Goal: Information Seeking & Learning: Learn about a topic

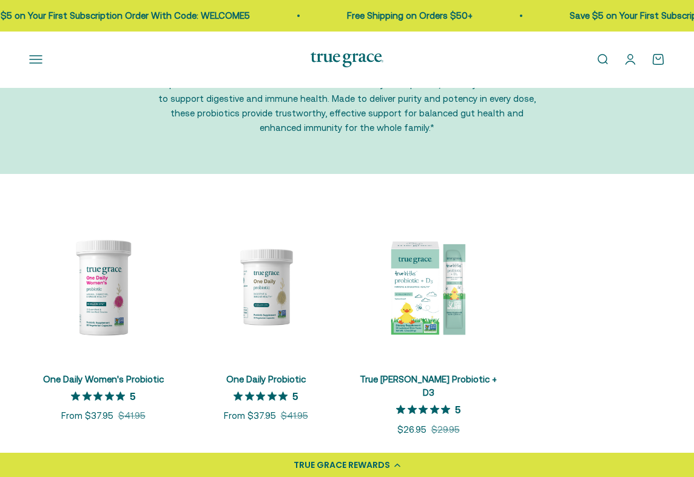
scroll to position [161, 0]
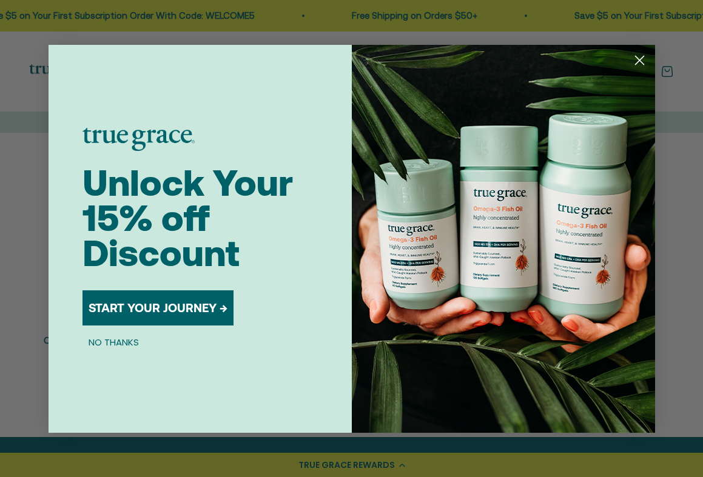
click at [639, 60] on icon "Close dialog" at bounding box center [639, 60] width 8 height 8
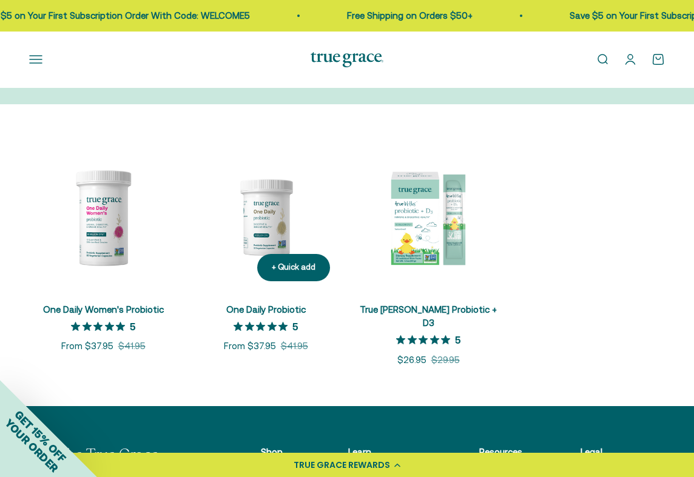
click at [245, 222] on img at bounding box center [266, 217] width 148 height 148
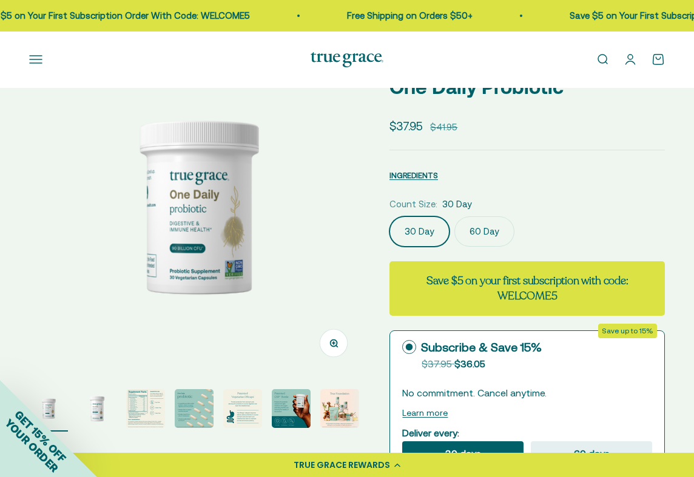
scroll to position [253, 0]
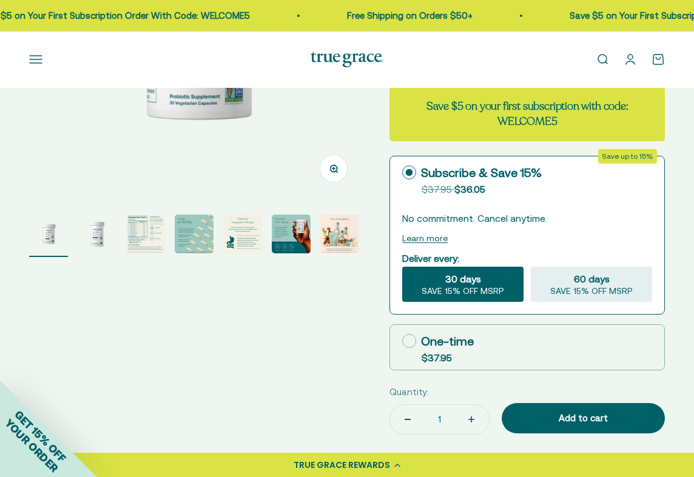
click at [155, 247] on img "Go to item 3" at bounding box center [145, 234] width 39 height 39
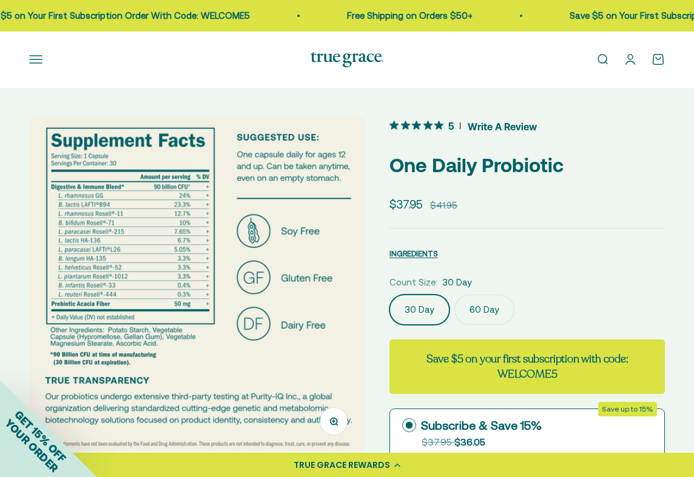
scroll to position [87, 0]
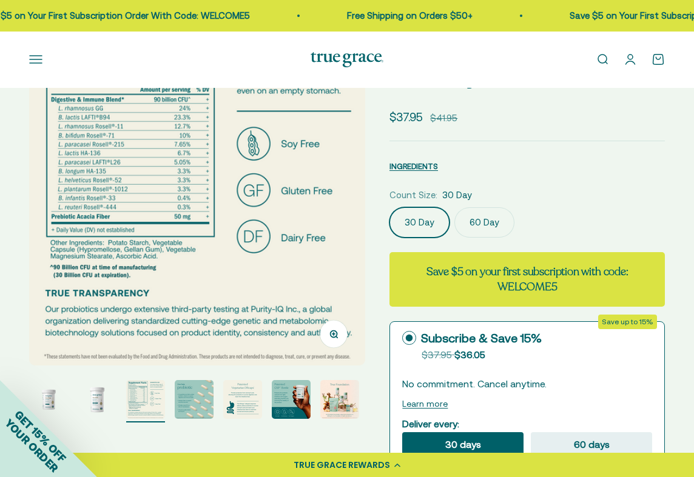
click at [102, 394] on img "Go to item 2" at bounding box center [97, 399] width 39 height 39
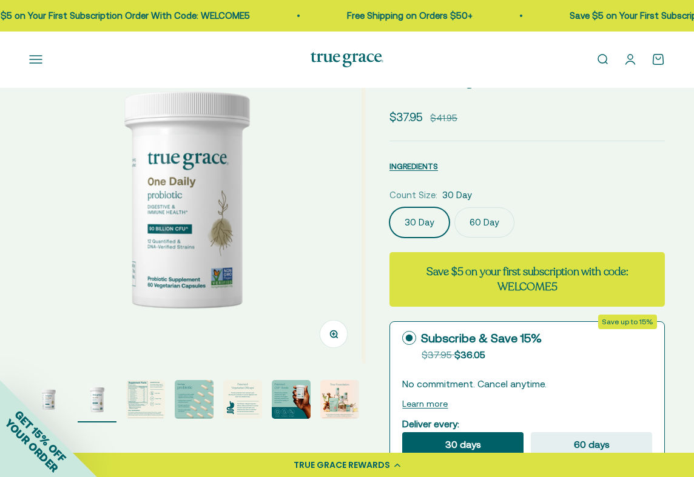
scroll to position [0, 343]
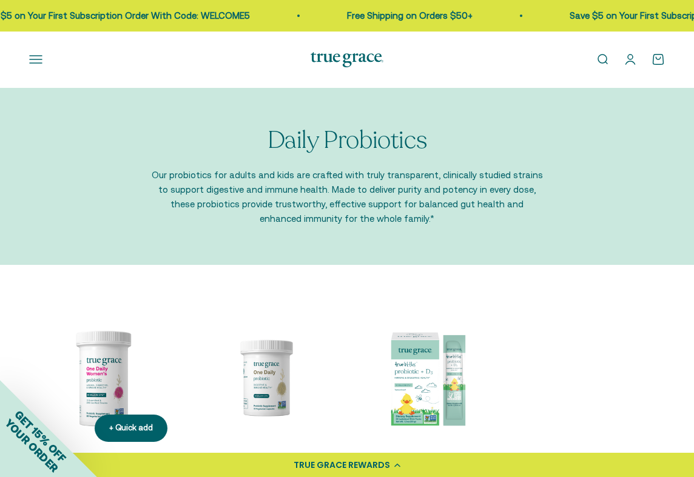
click at [114, 363] on img at bounding box center [103, 378] width 148 height 148
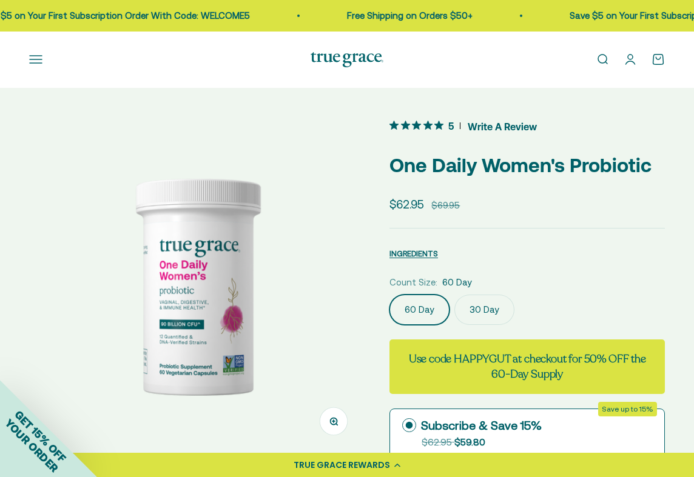
scroll to position [91, 0]
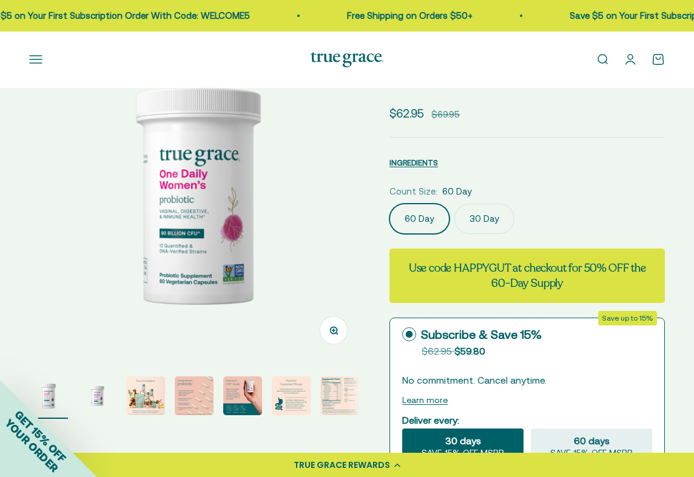
click at [346, 386] on img "Go to item 7" at bounding box center [339, 396] width 39 height 39
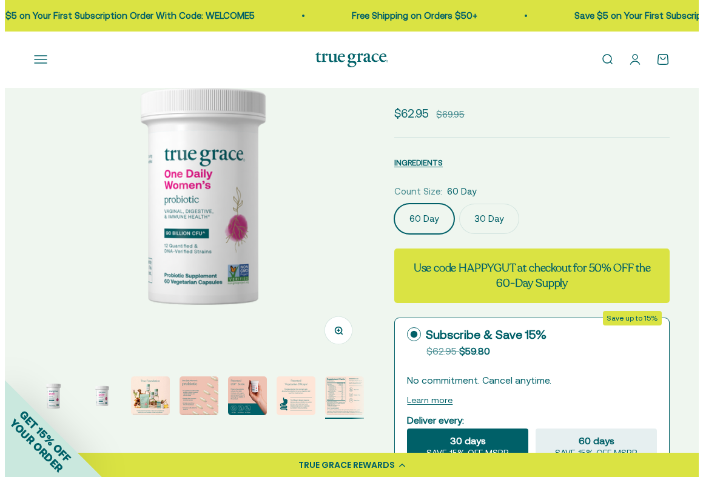
scroll to position [0, 91]
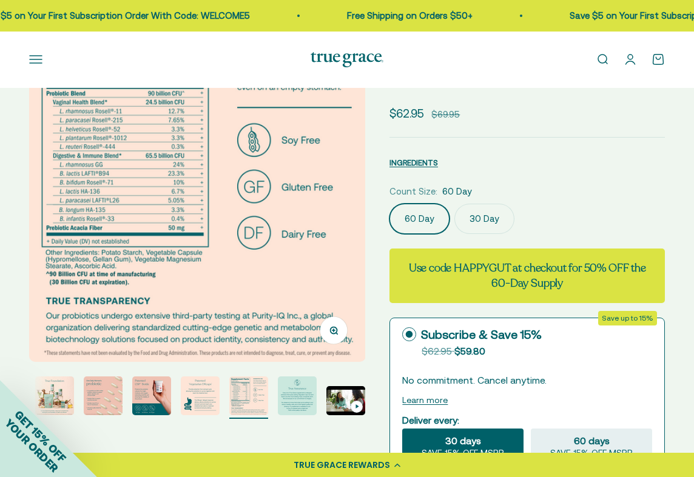
click at [36, 56] on button "Open navigation menu" at bounding box center [35, 59] width 13 height 13
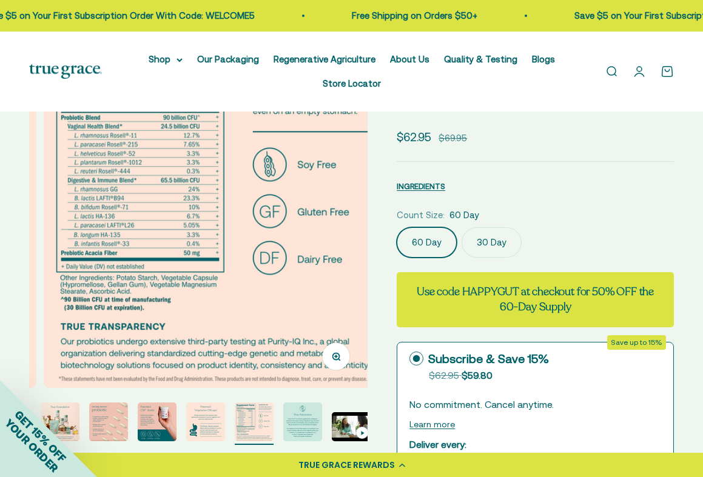
scroll to position [0, 2075]
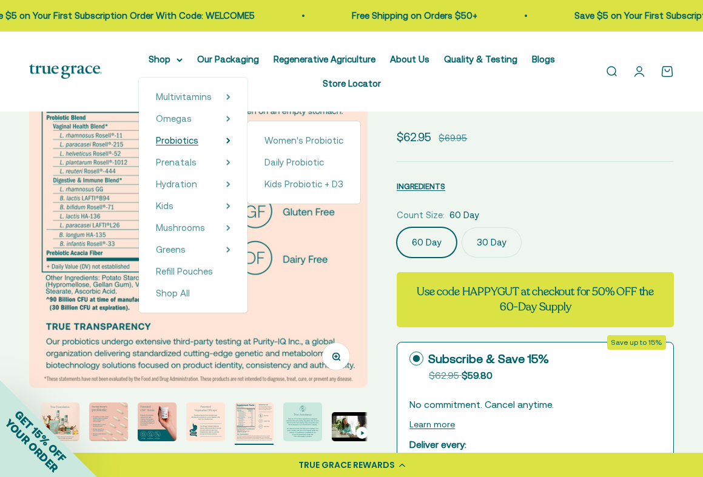
click at [181, 137] on span "Probiotics" at bounding box center [177, 140] width 42 height 10
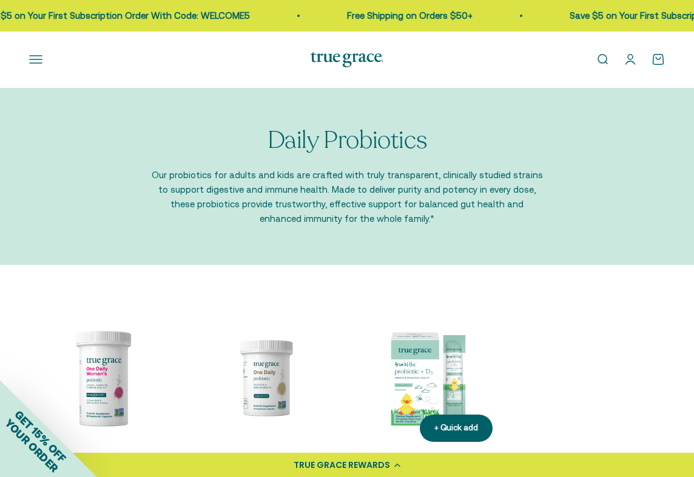
click at [431, 398] on img at bounding box center [428, 378] width 148 height 148
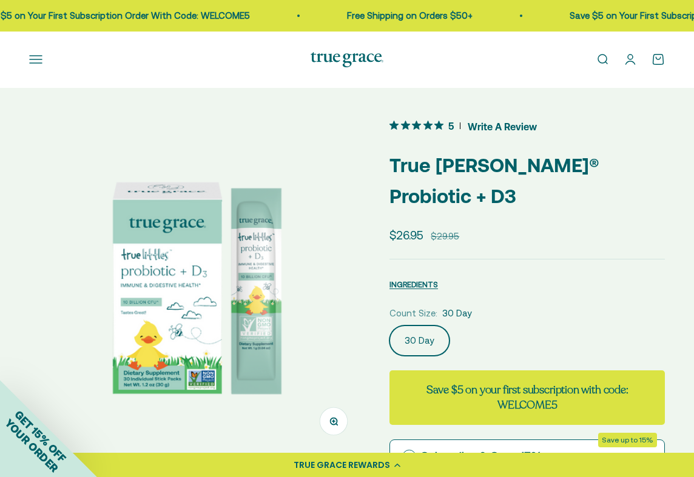
scroll to position [70, 0]
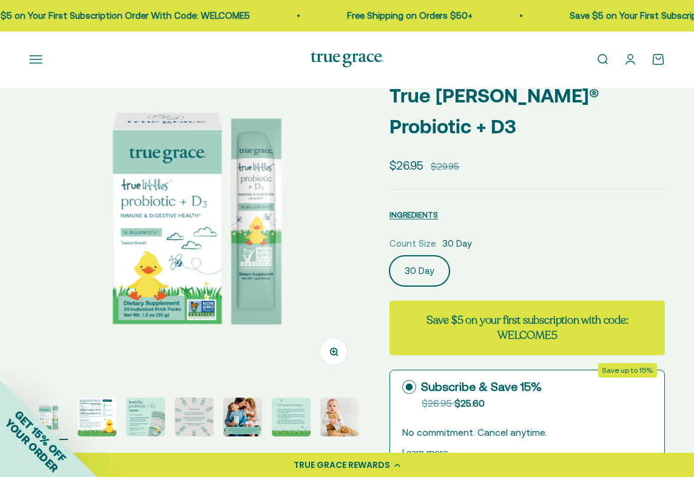
click at [104, 414] on img "Go to item 2" at bounding box center [97, 417] width 39 height 39
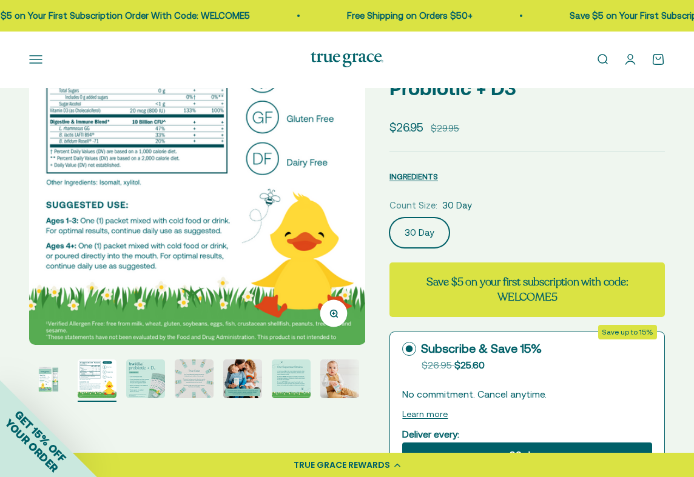
scroll to position [178, 0]
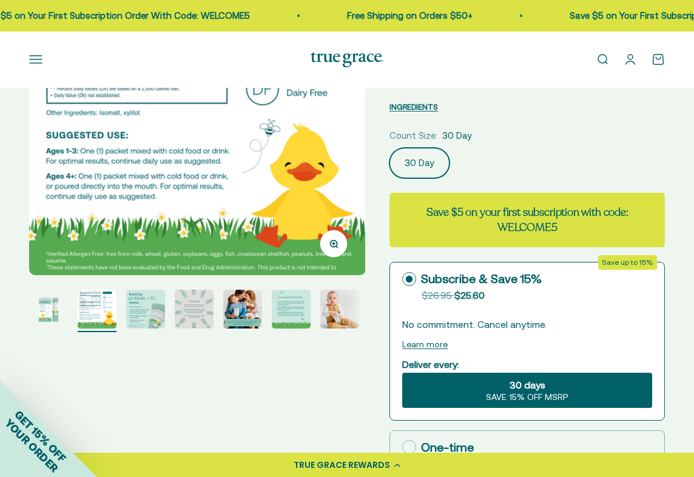
click at [144, 317] on img "Go to item 3" at bounding box center [145, 309] width 39 height 39
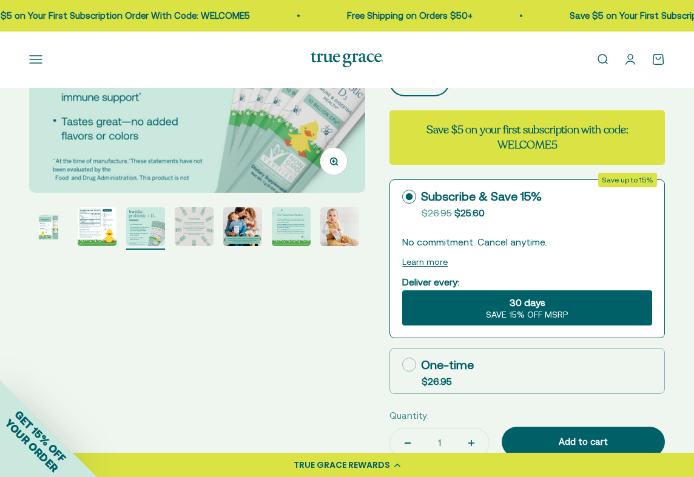
scroll to position [0, 0]
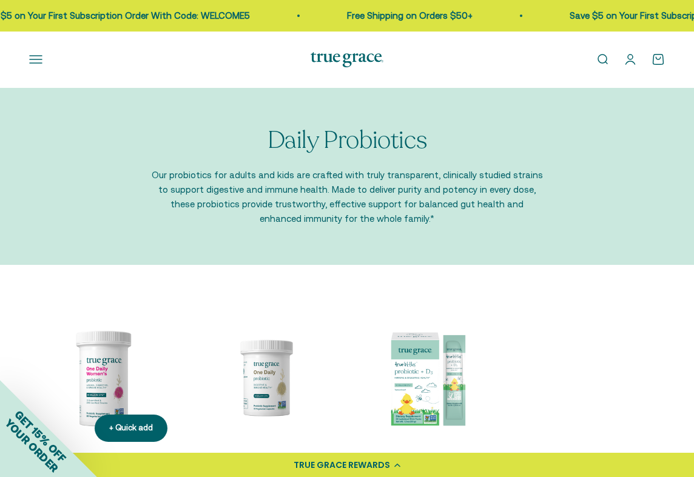
click at [119, 397] on img at bounding box center [103, 378] width 148 height 148
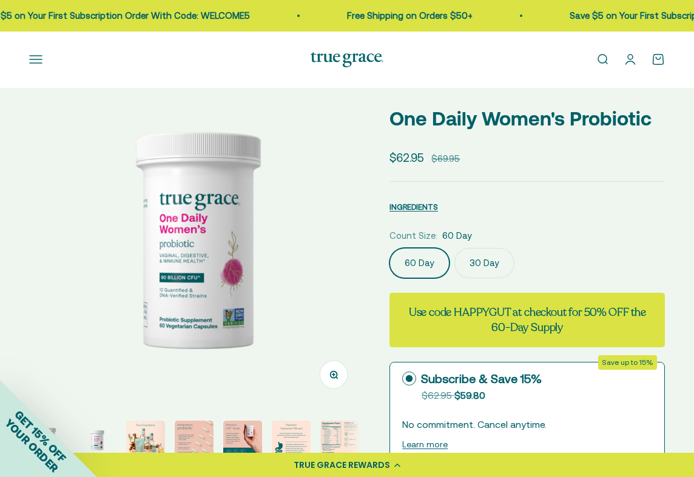
scroll to position [147, 0]
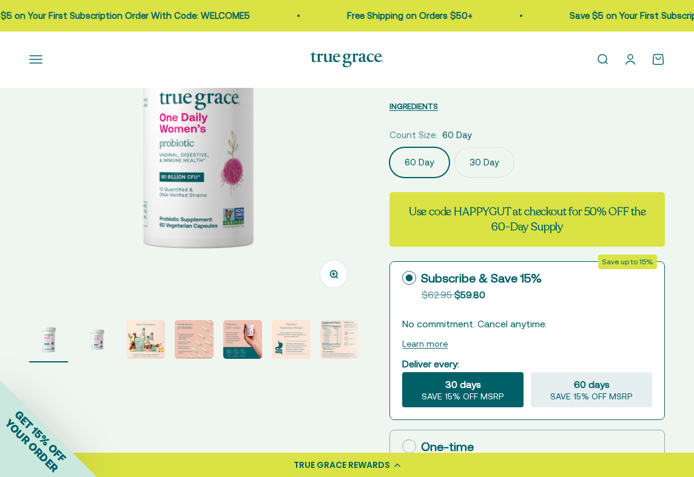
click at [102, 344] on img "Go to item 2" at bounding box center [97, 339] width 39 height 39
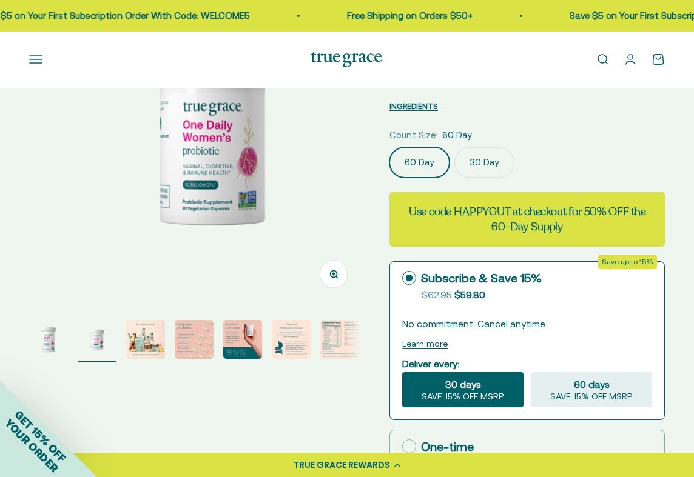
scroll to position [0, 343]
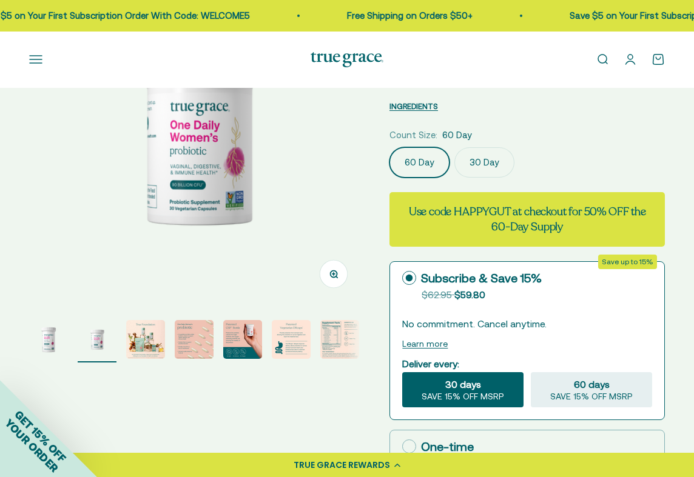
click at [325, 341] on img "Go to item 7" at bounding box center [339, 339] width 39 height 39
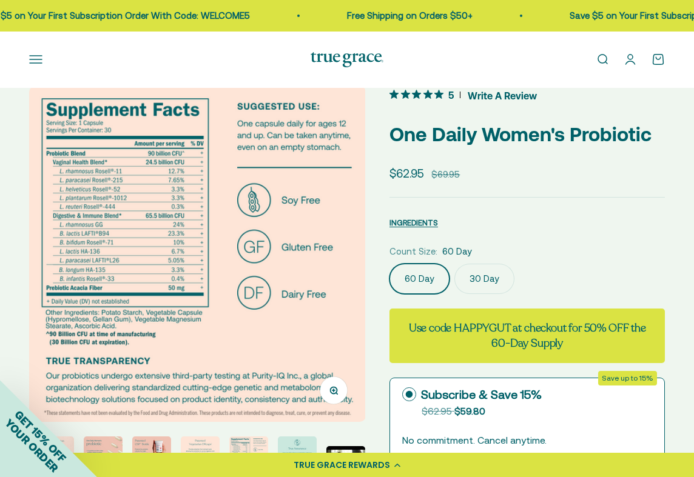
scroll to position [29, 0]
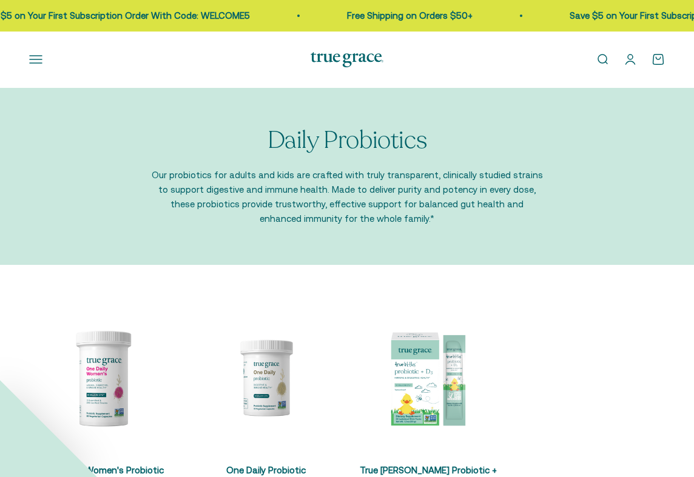
click at [421, 375] on img at bounding box center [428, 378] width 148 height 148
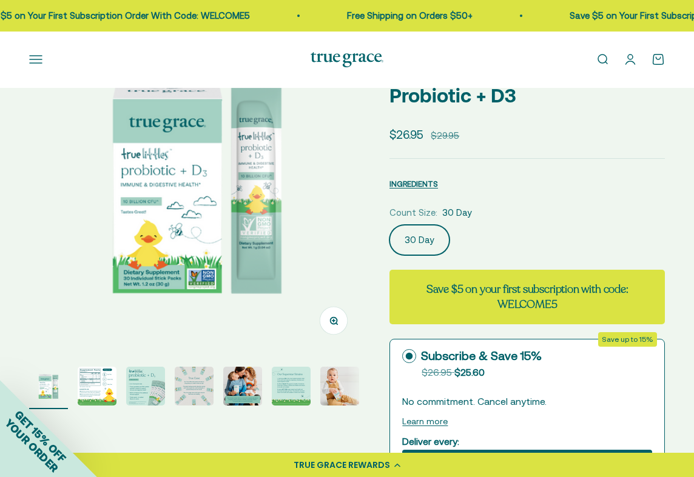
scroll to position [101, 0]
click at [92, 390] on div "GET 15% OFF YOUR ORDER" at bounding box center [48, 428] width 97 height 97
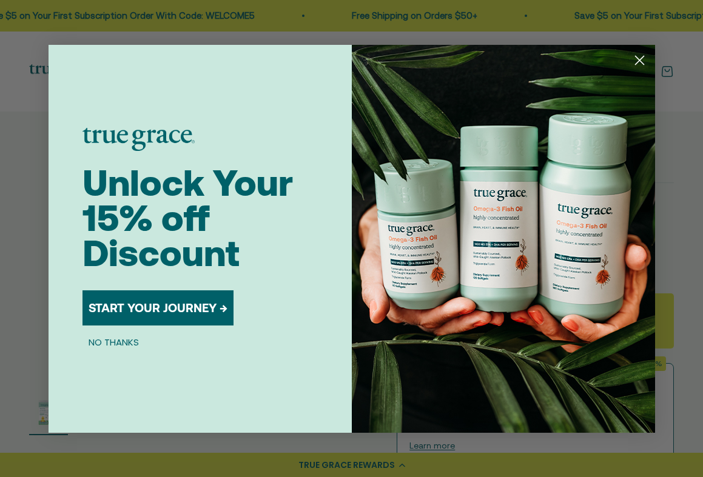
click at [103, 335] on div "START YOUR JOURNEY →" at bounding box center [157, 305] width 151 height 59
click at [104, 340] on button "NO THANKS" at bounding box center [113, 342] width 62 height 15
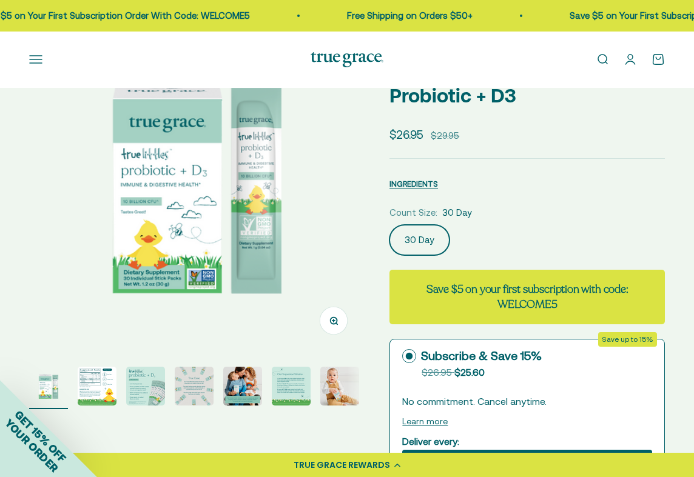
click at [103, 390] on img "Go to item 2" at bounding box center [97, 386] width 39 height 39
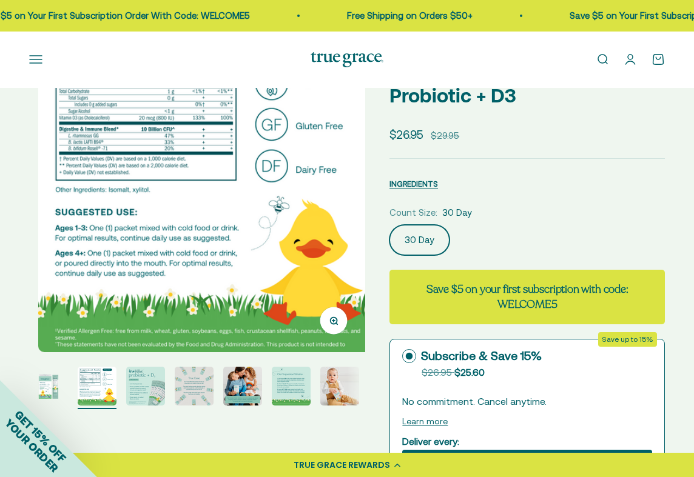
scroll to position [0, 343]
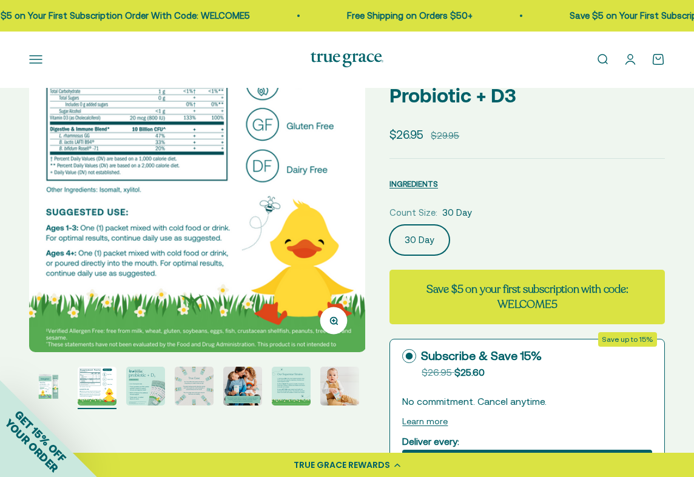
click at [147, 386] on img "Go to item 3" at bounding box center [145, 386] width 39 height 39
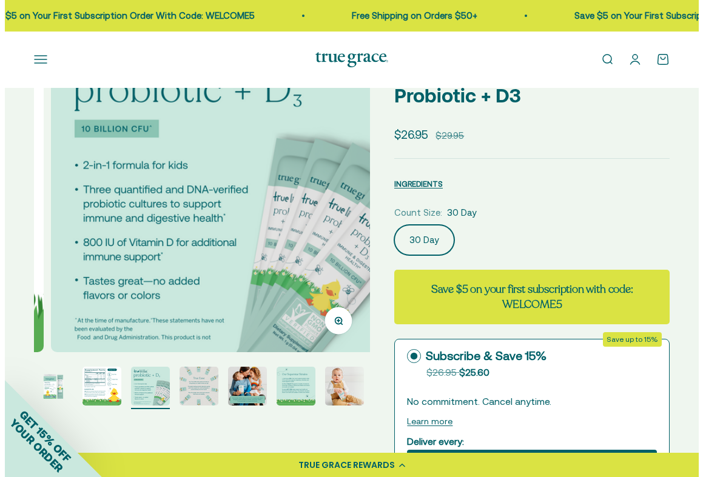
scroll to position [0, 687]
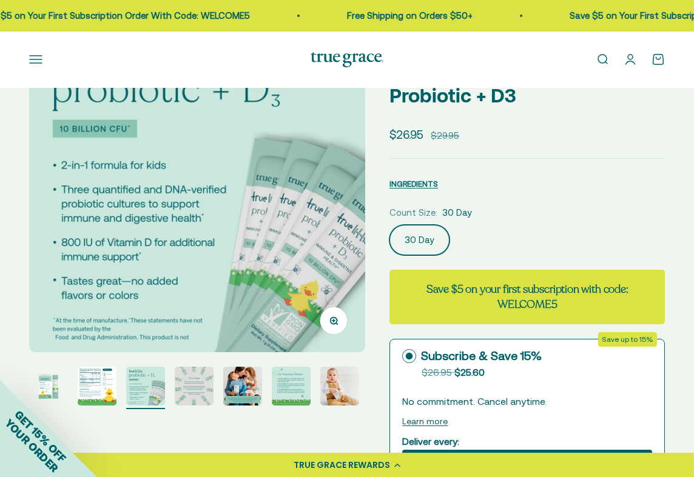
click at [93, 390] on div "GET 15% OFF YOUR ORDER" at bounding box center [48, 428] width 97 height 97
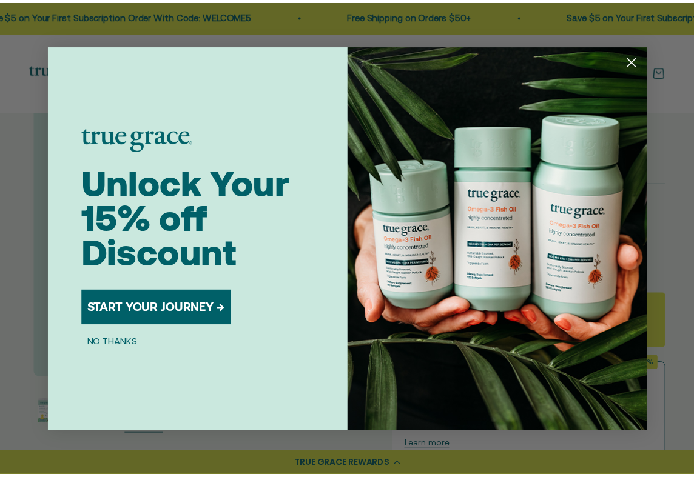
scroll to position [0, 692]
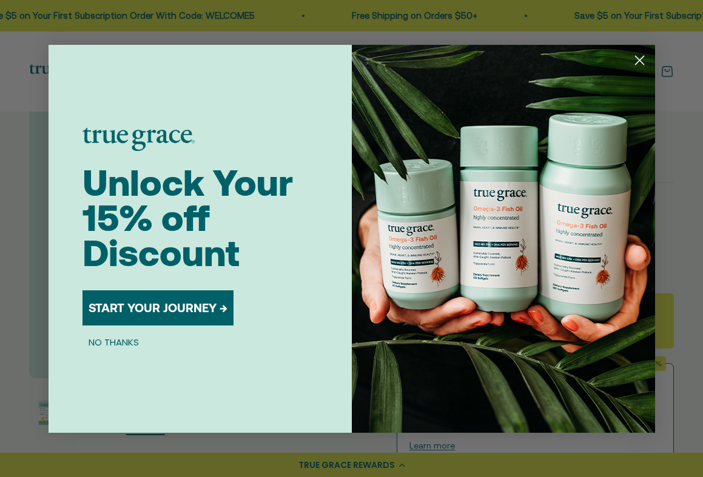
click at [638, 61] on icon "Close dialog" at bounding box center [639, 60] width 8 height 8
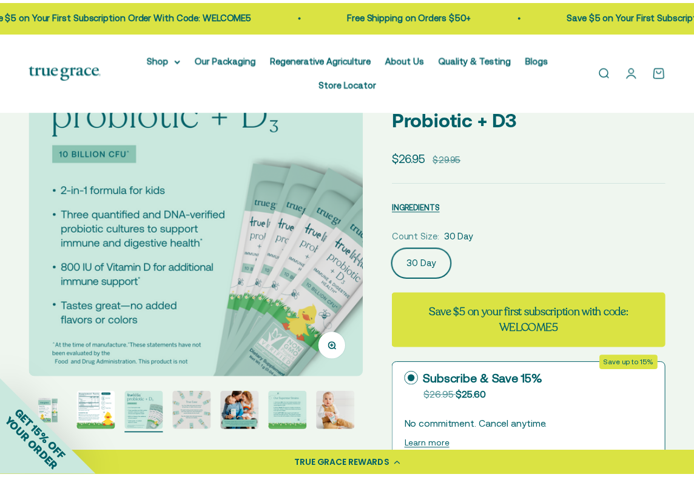
scroll to position [0, 687]
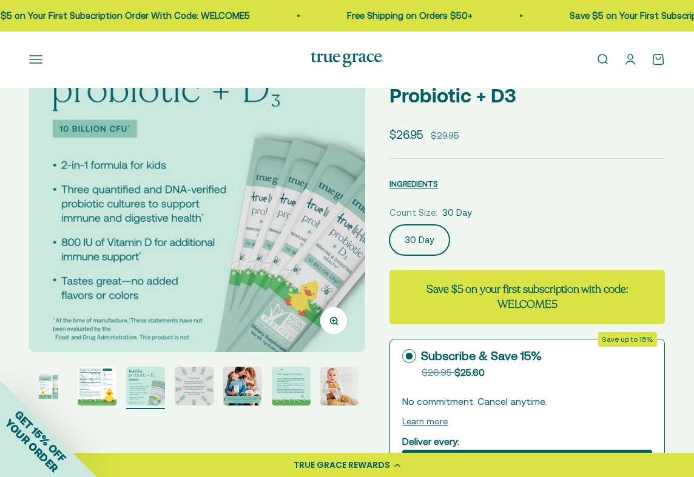
click at [109, 396] on img "Go to item 2" at bounding box center [97, 386] width 39 height 39
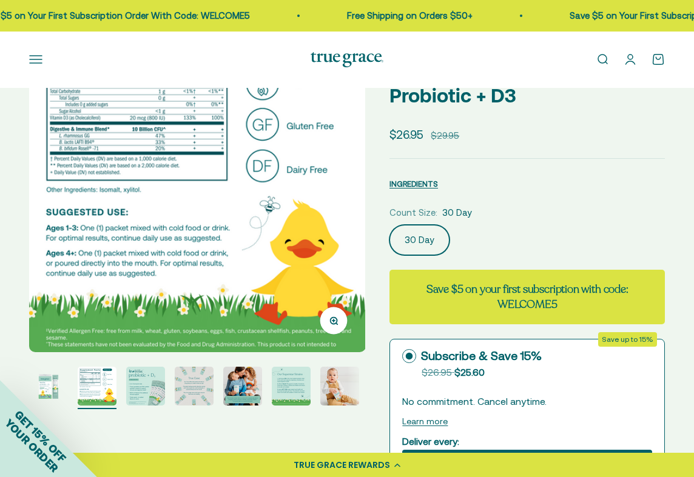
scroll to position [10, 0]
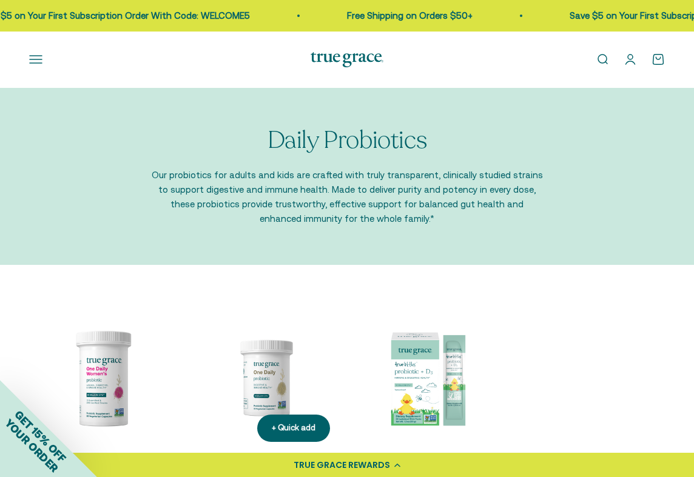
click at [255, 381] on img at bounding box center [266, 378] width 148 height 148
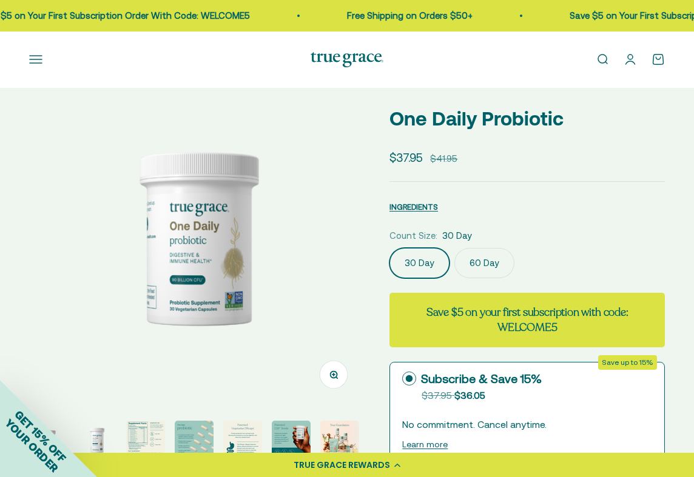
scroll to position [160, 0]
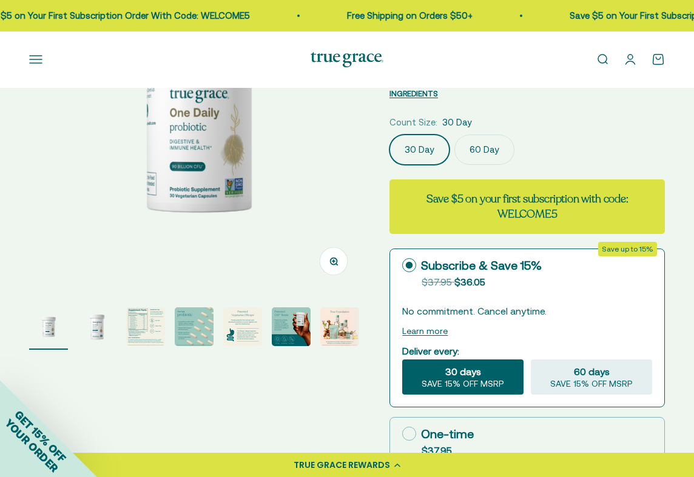
click at [144, 333] on img "Go to item 3" at bounding box center [145, 326] width 39 height 39
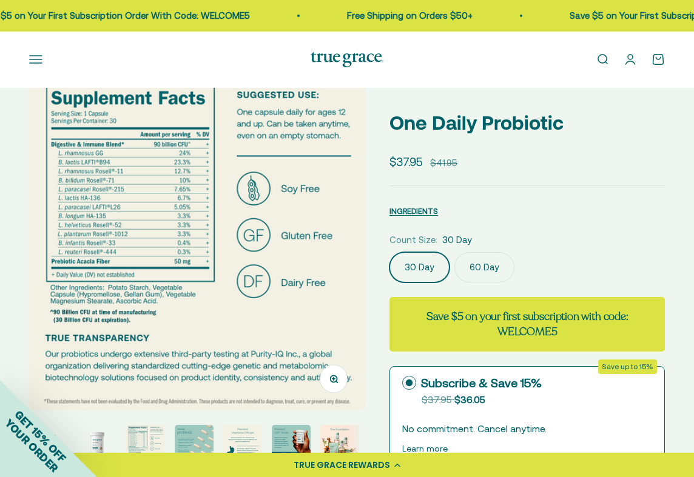
scroll to position [191, 0]
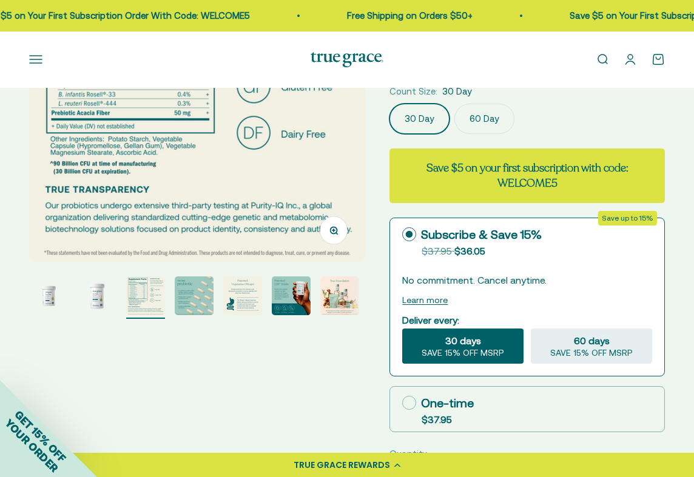
click at [246, 284] on img "Go to item 5" at bounding box center [242, 296] width 39 height 39
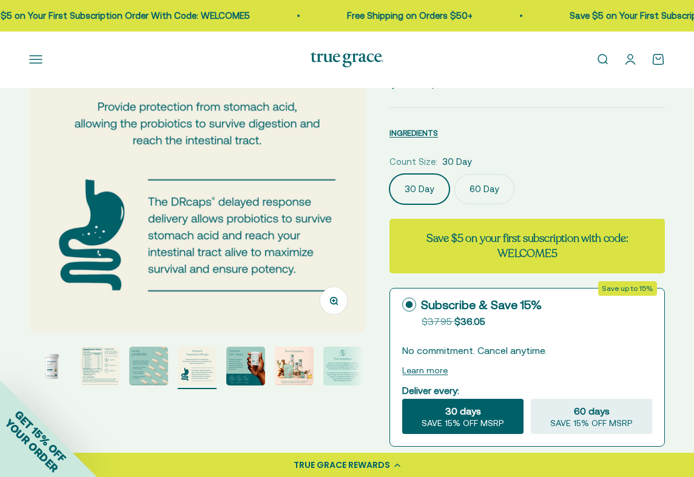
scroll to position [44, 0]
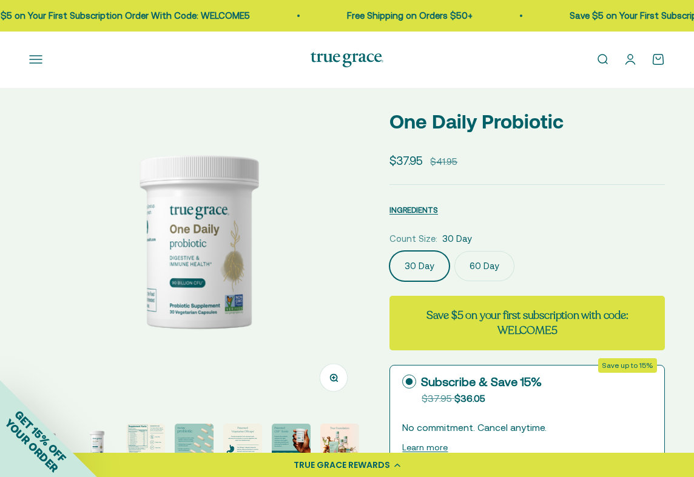
scroll to position [46, 0]
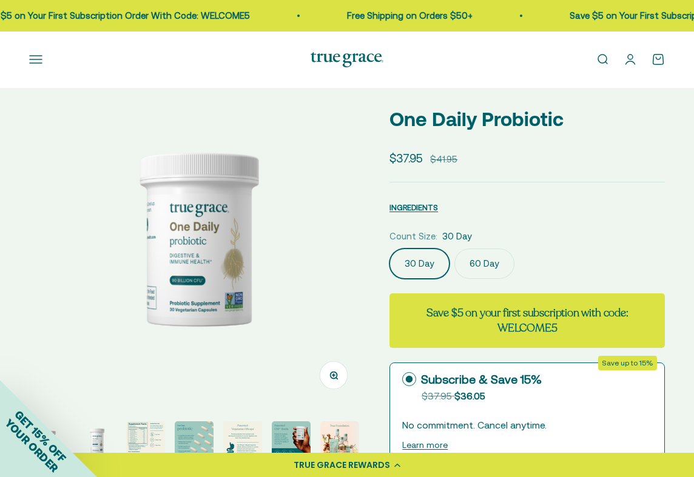
click at [141, 441] on img "Go to item 3" at bounding box center [145, 440] width 39 height 39
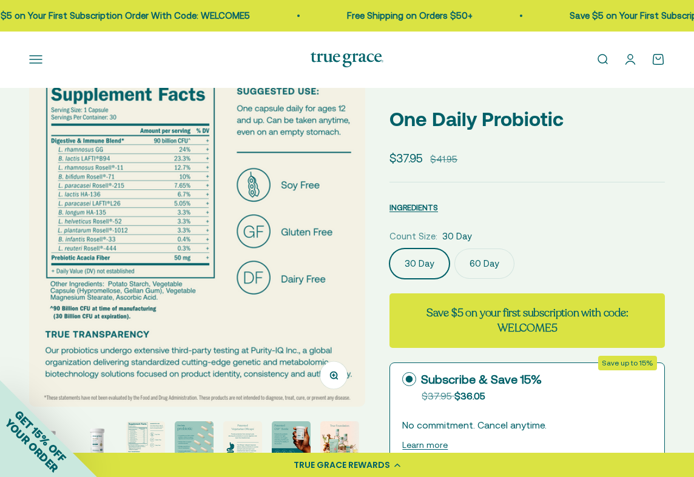
click at [156, 181] on img at bounding box center [197, 239] width 336 height 336
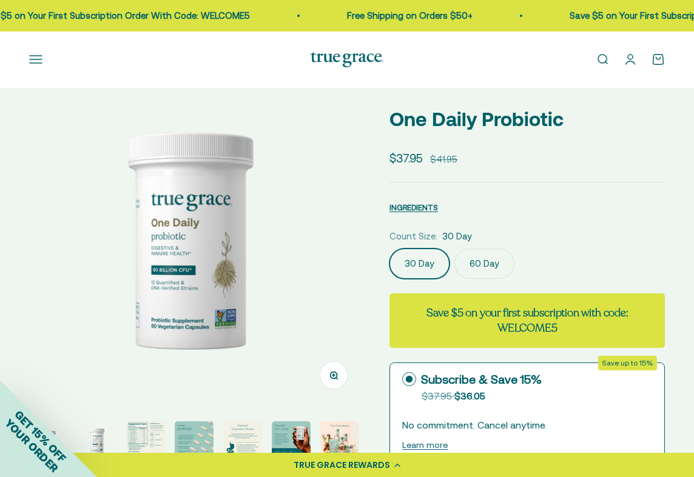
scroll to position [0, 343]
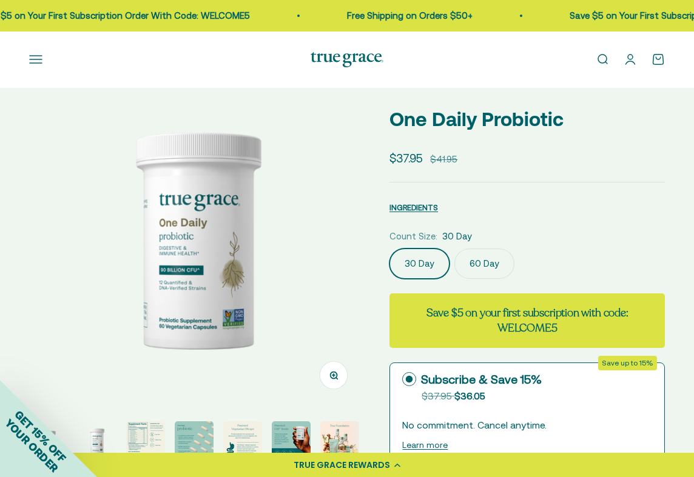
click at [159, 434] on img "Go to item 3" at bounding box center [145, 440] width 39 height 39
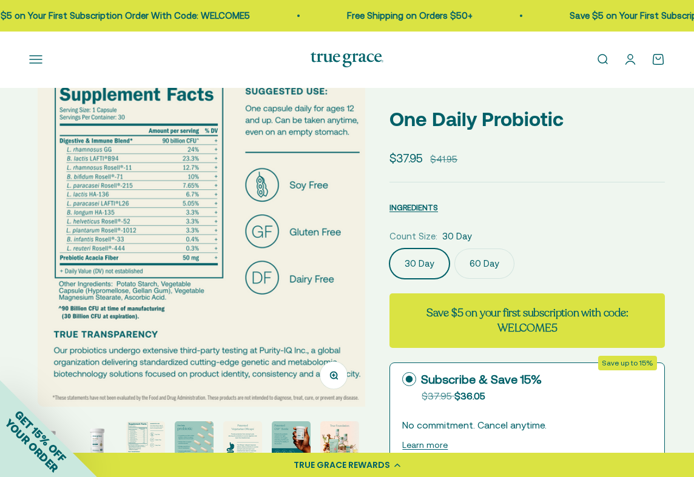
scroll to position [0, 687]
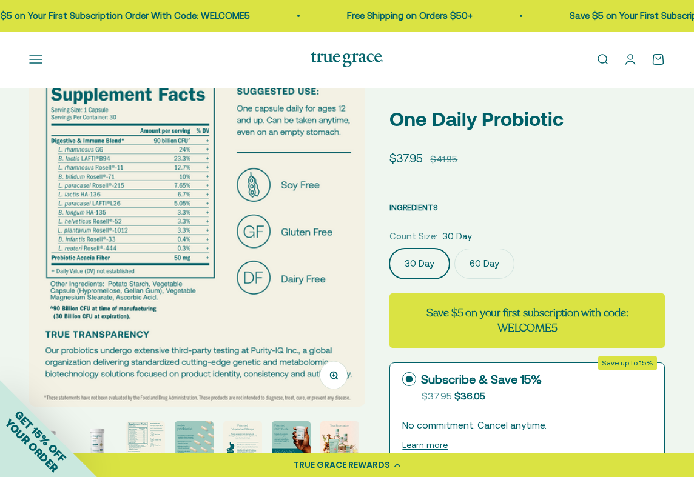
drag, startPoint x: 347, startPoint y: 375, endPoint x: 341, endPoint y: 377, distance: 7.1
click at [341, 377] on button "Zoom" at bounding box center [333, 374] width 27 height 27
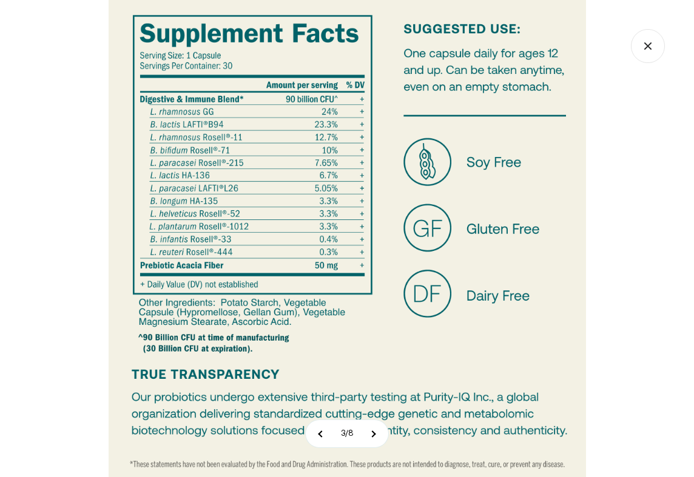
click at [45, 265] on div at bounding box center [347, 238] width 694 height 477
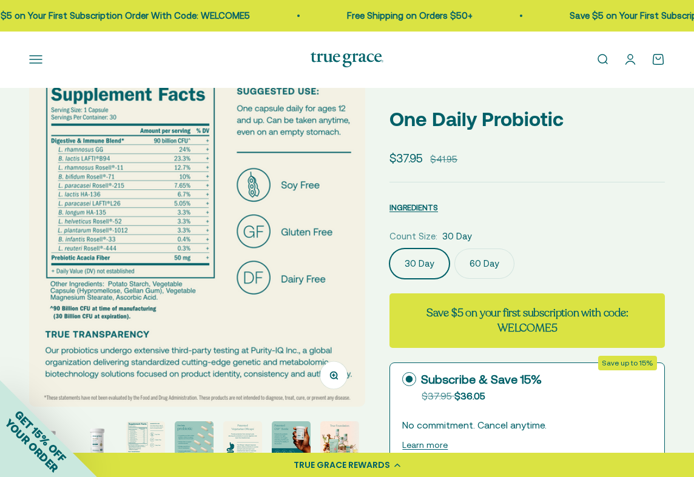
click at [98, 441] on img "Go to item 2" at bounding box center [97, 440] width 39 height 39
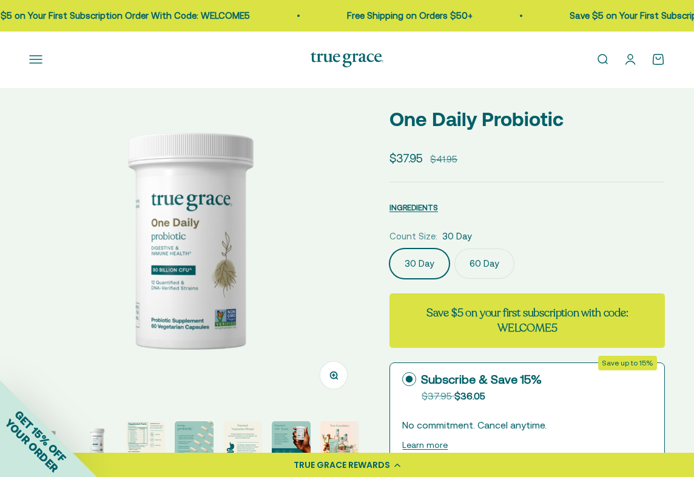
scroll to position [0, 343]
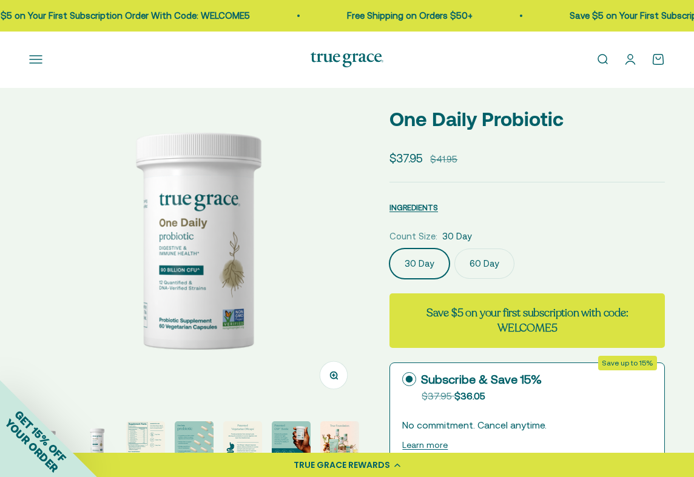
click at [335, 379] on icon "button" at bounding box center [334, 375] width 8 height 8
